Goal: Task Accomplishment & Management: Use online tool/utility

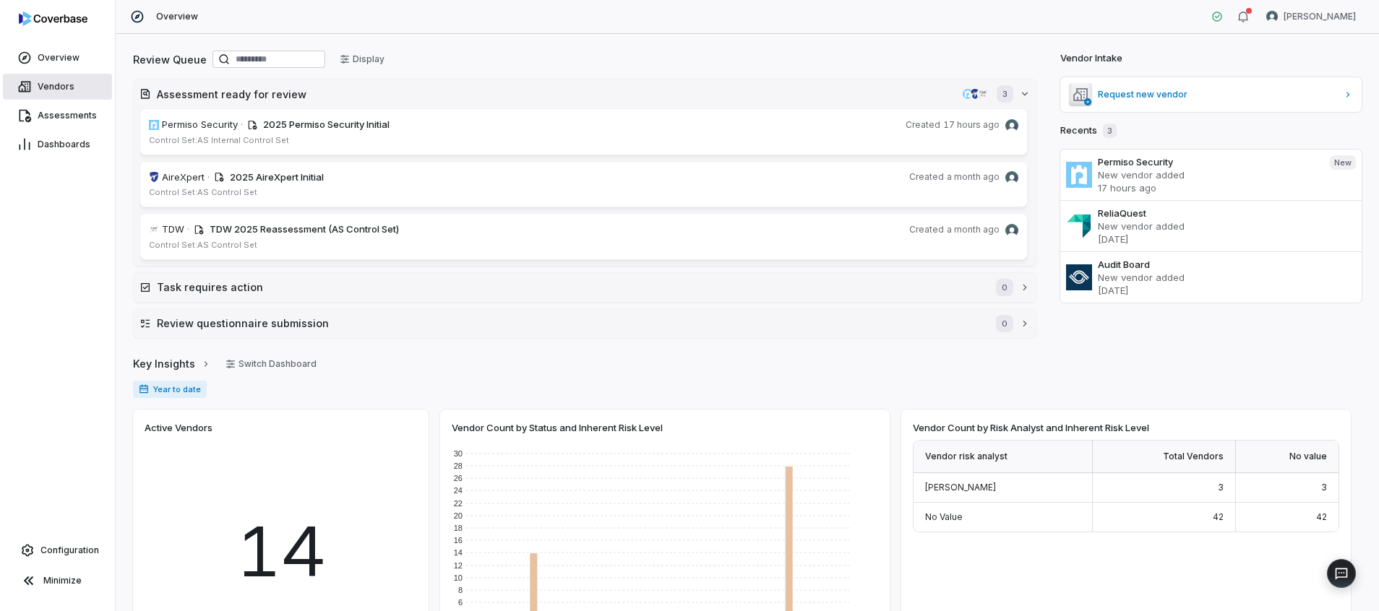
drag, startPoint x: 59, startPoint y: 82, endPoint x: 83, endPoint y: 87, distance: 24.4
click at [59, 82] on span "Vendors" at bounding box center [56, 87] width 37 height 12
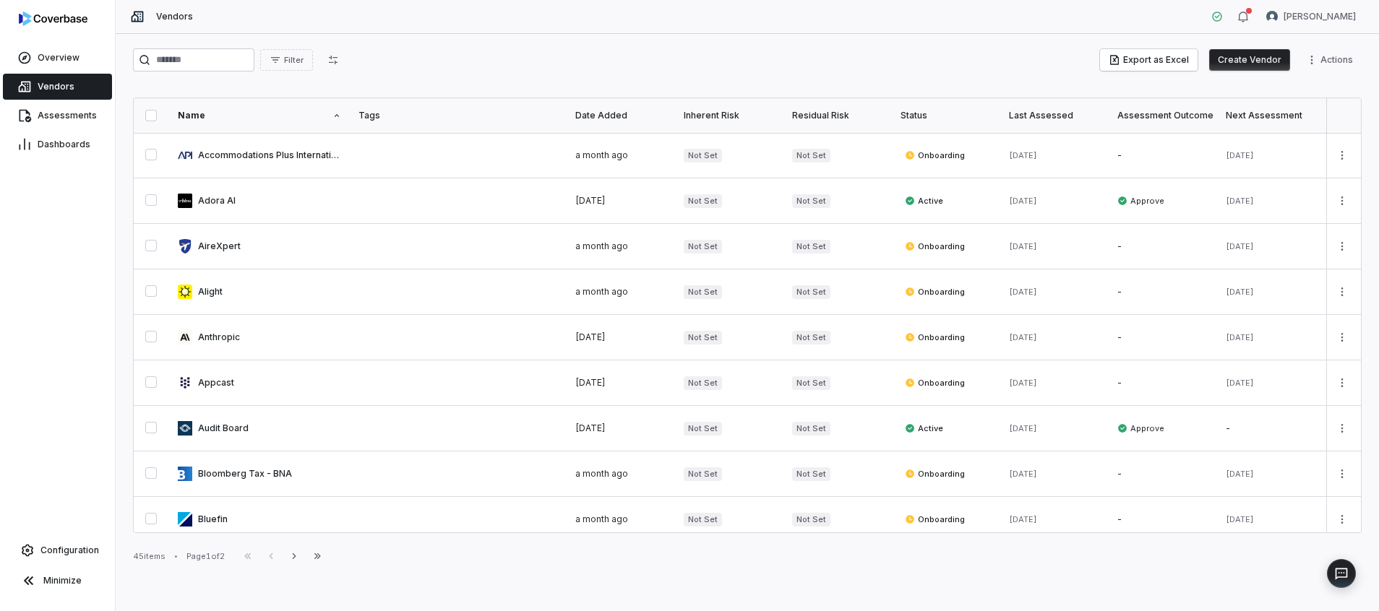
click at [1235, 59] on button "Create Vendor" at bounding box center [1249, 60] width 81 height 22
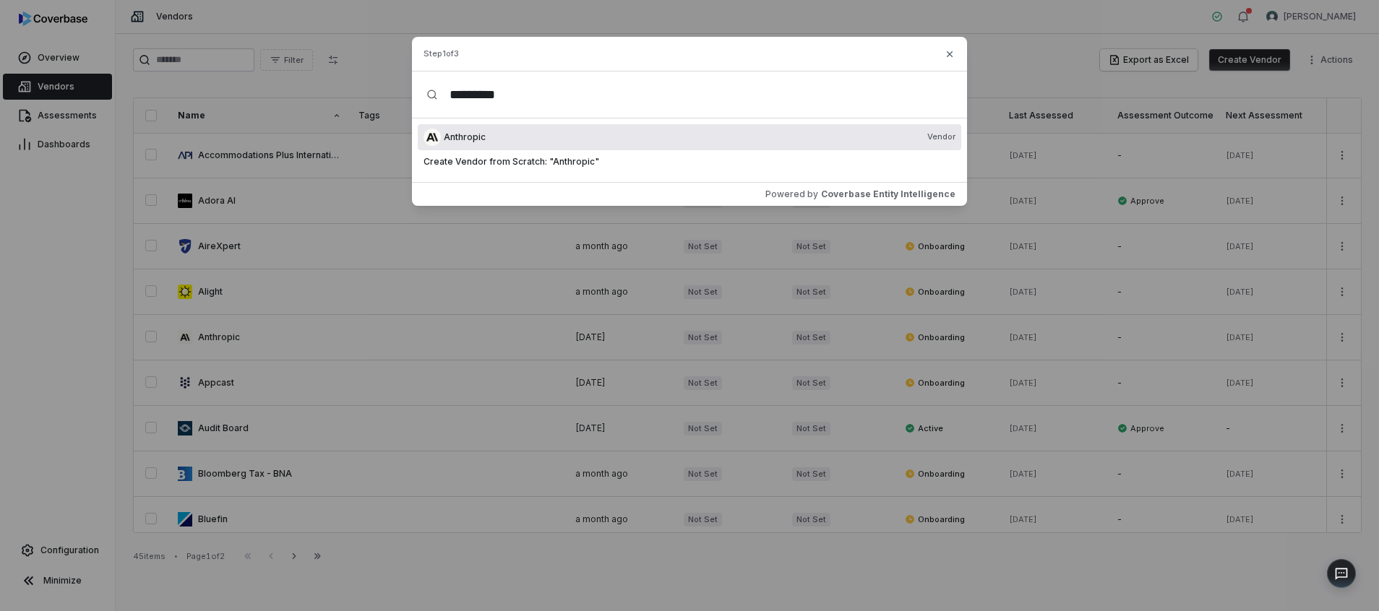
type input "*********"
click at [517, 133] on div "Anthropic Vendor" at bounding box center [700, 137] width 512 height 12
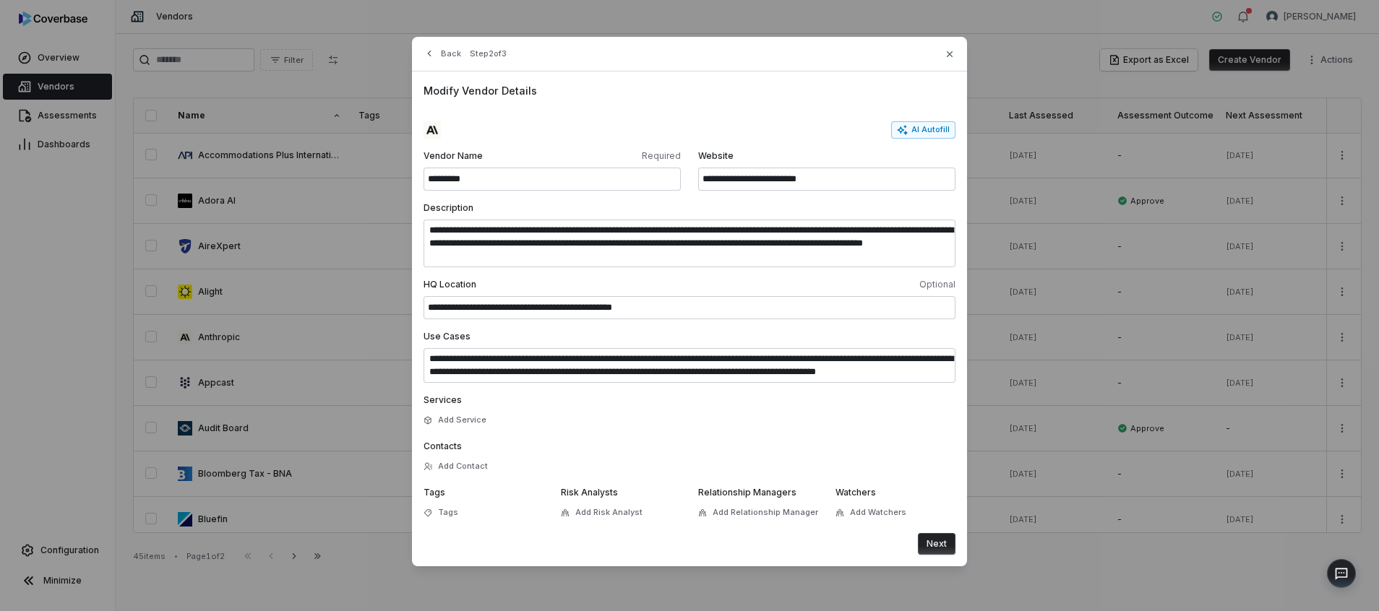
click at [952, 537] on button "Next" at bounding box center [937, 544] width 38 height 22
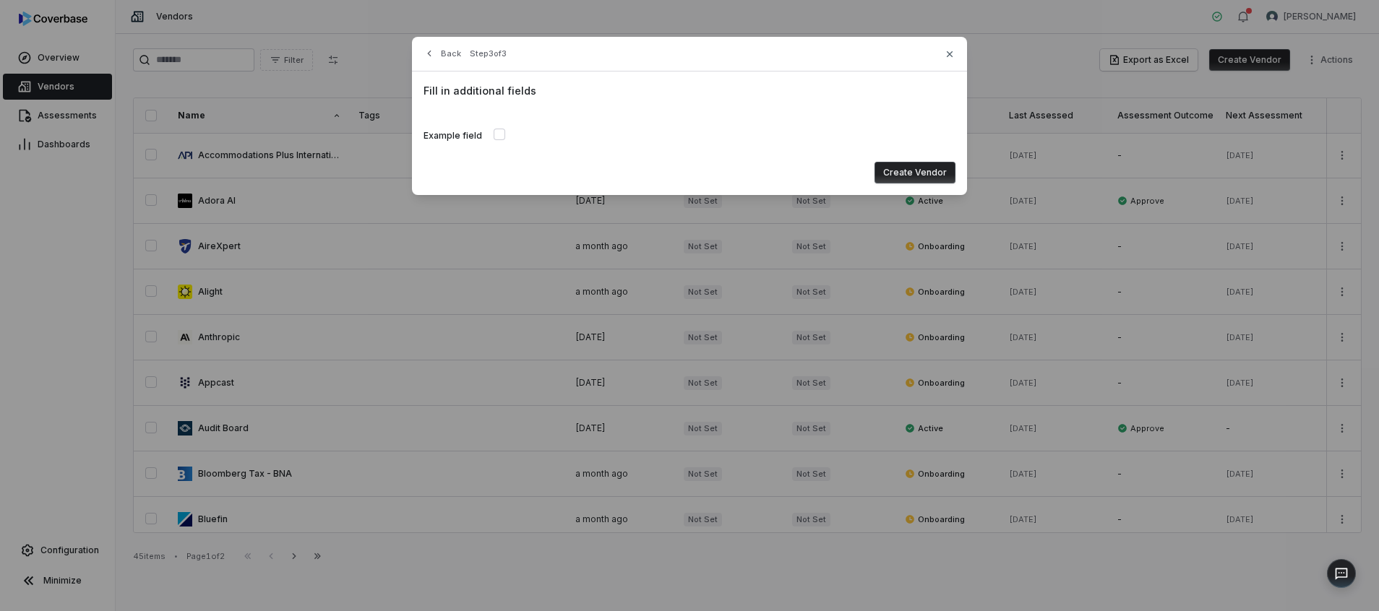
click at [898, 169] on button "Create Vendor" at bounding box center [914, 173] width 81 height 22
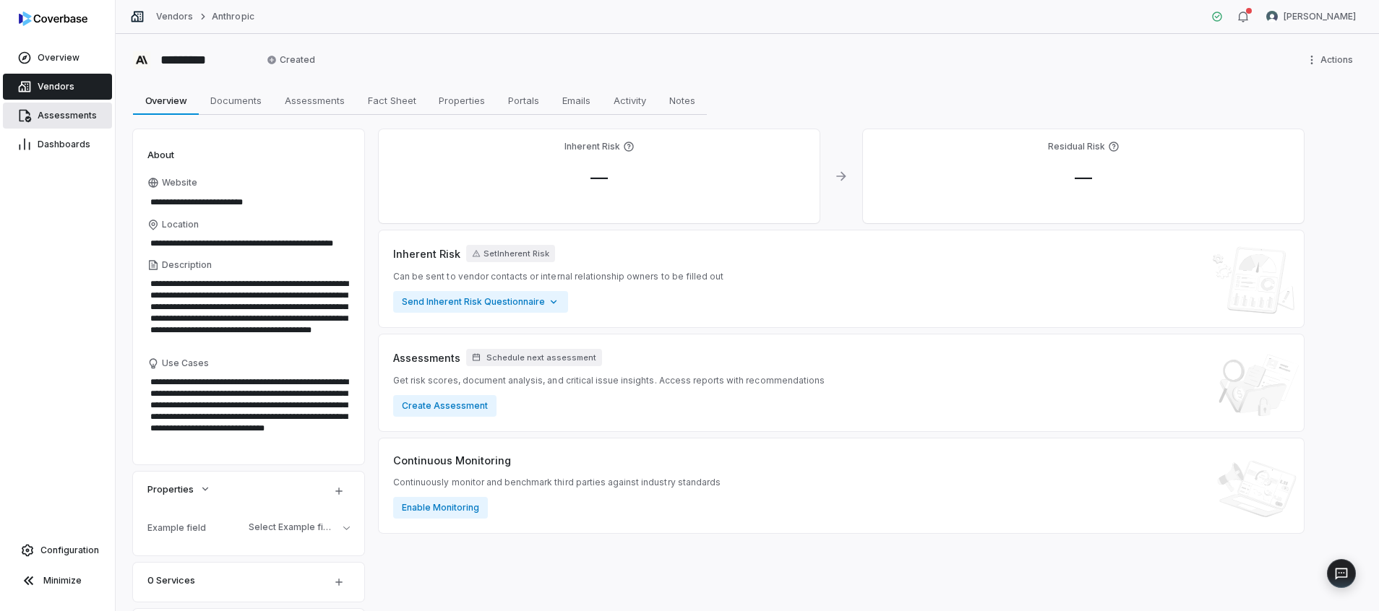
click at [75, 119] on span "Assessments" at bounding box center [67, 116] width 59 height 12
